Goal: Task Accomplishment & Management: Manage account settings

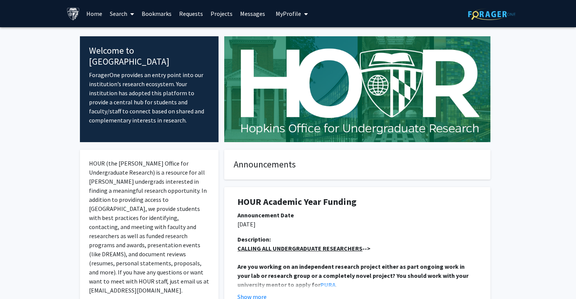
click at [294, 9] on button "My Profile" at bounding box center [291, 13] width 37 height 27
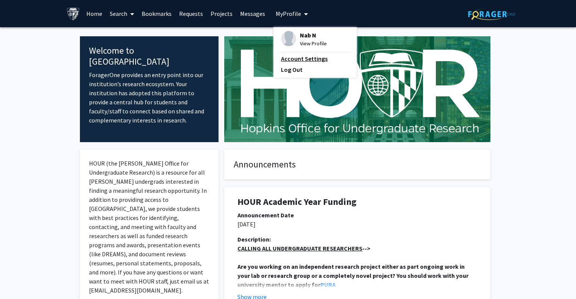
click at [299, 58] on link "Account Settings" at bounding box center [315, 58] width 68 height 9
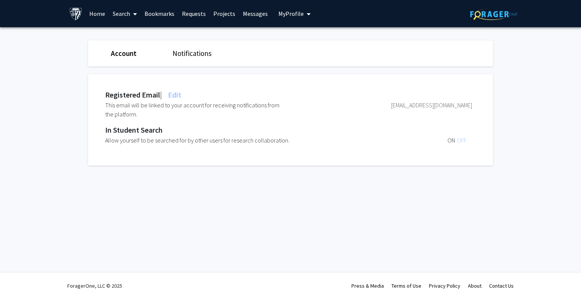
click at [453, 103] on div "[EMAIL_ADDRESS][DOMAIN_NAME]" at bounding box center [381, 110] width 184 height 18
click at [176, 97] on span "Edit" at bounding box center [174, 94] width 15 height 9
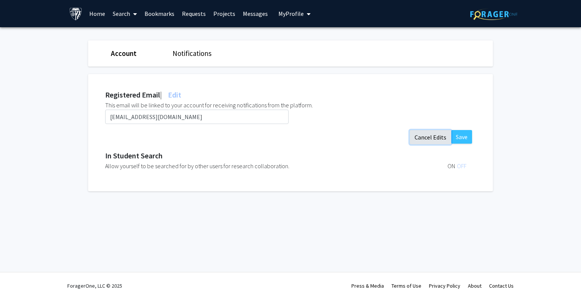
click at [430, 137] on button "Cancel Edits" at bounding box center [431, 137] width 42 height 14
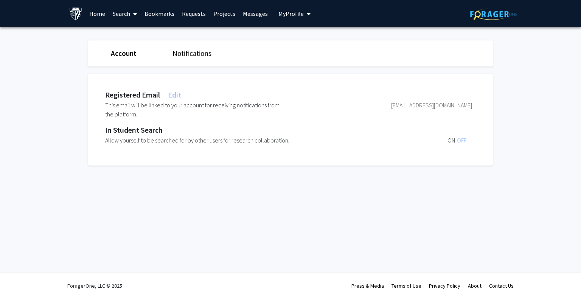
click at [196, 48] on div "Notifications" at bounding box center [198, 53] width 62 height 11
click at [195, 53] on link "Notifications" at bounding box center [192, 53] width 39 height 9
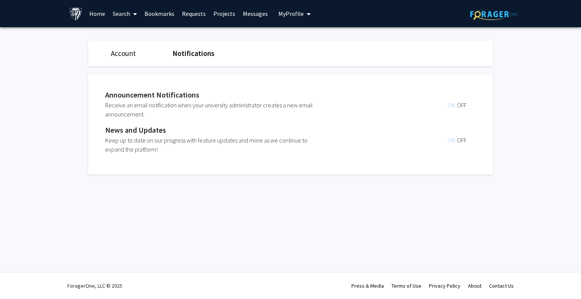
click at [460, 106] on span "OFF" at bounding box center [461, 105] width 9 height 8
click at [461, 140] on span "OFF" at bounding box center [461, 141] width 9 height 8
click at [451, 106] on span "ON" at bounding box center [452, 105] width 9 height 8
click at [461, 104] on span "OFF" at bounding box center [461, 105] width 9 height 8
